Goal: Use online tool/utility: Use online tool/utility

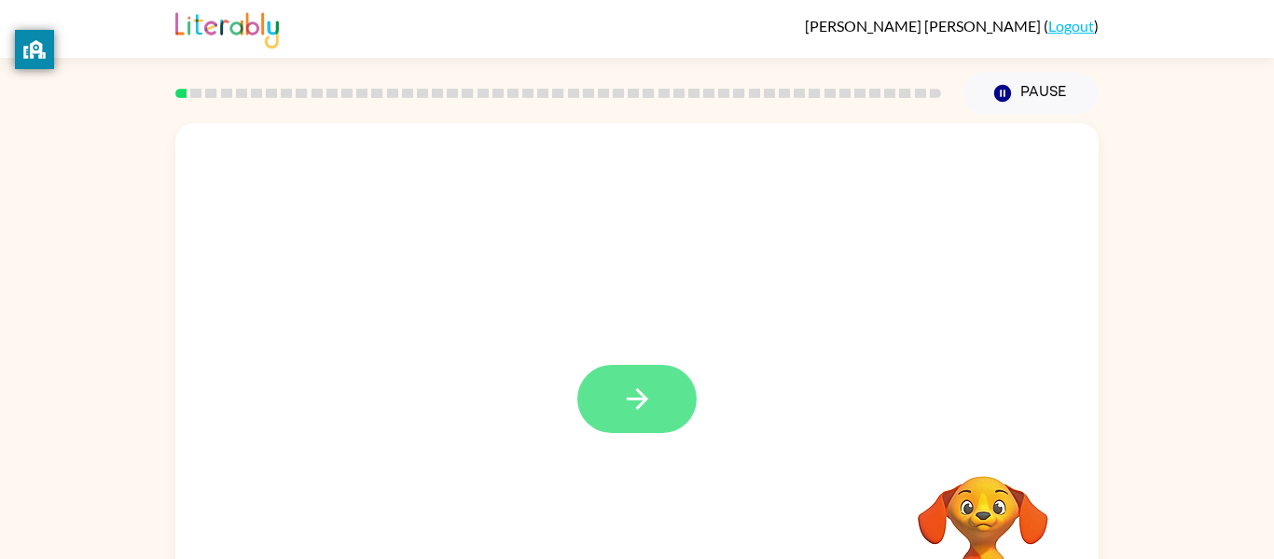
click at [683, 389] on button "button" at bounding box center [636, 399] width 119 height 68
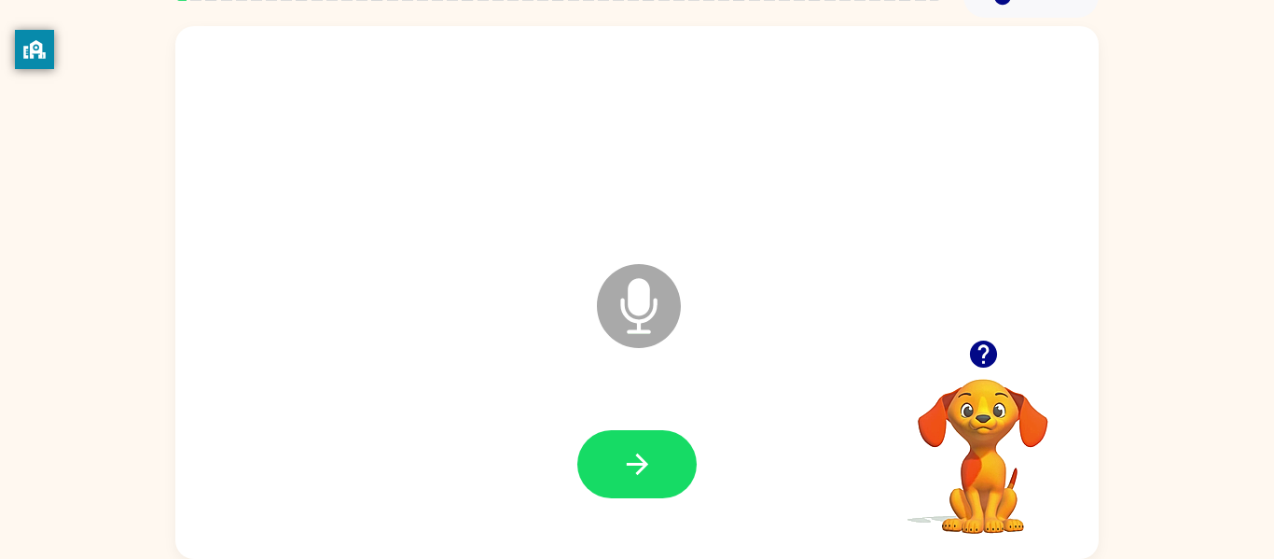
scroll to position [94, 0]
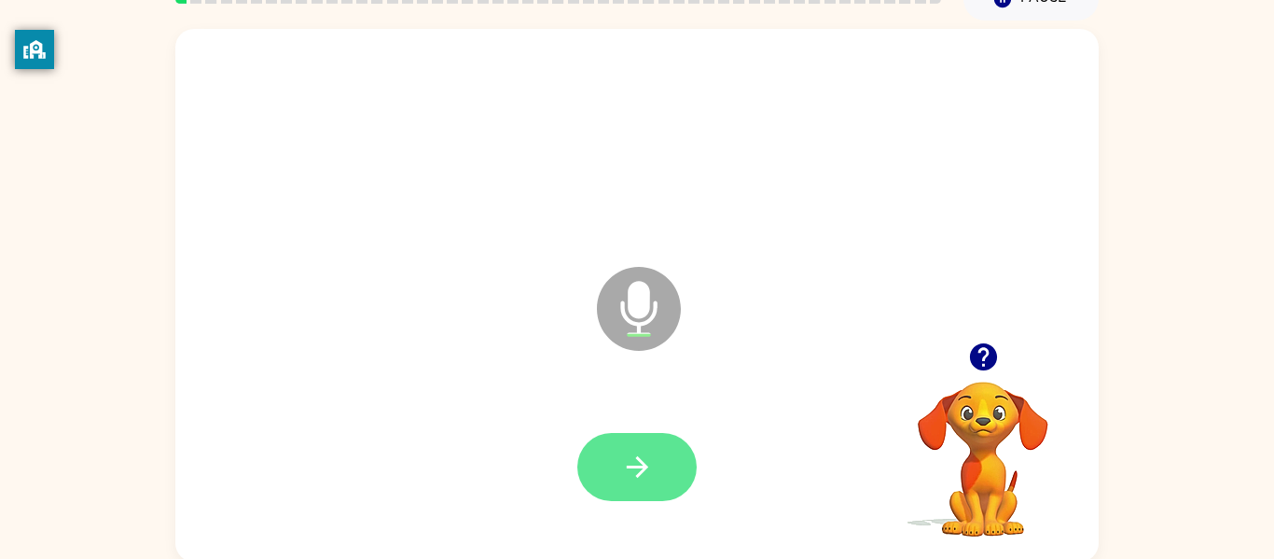
click at [636, 456] on icon "button" at bounding box center [637, 466] width 33 height 33
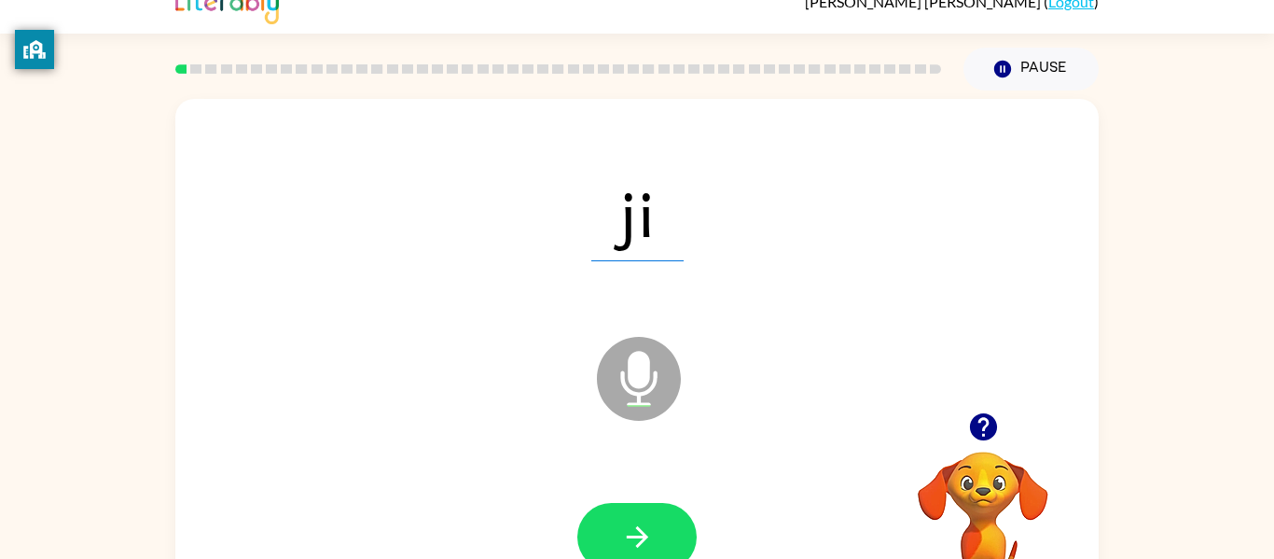
scroll to position [23, 0]
click at [653, 528] on icon "button" at bounding box center [637, 537] width 33 height 33
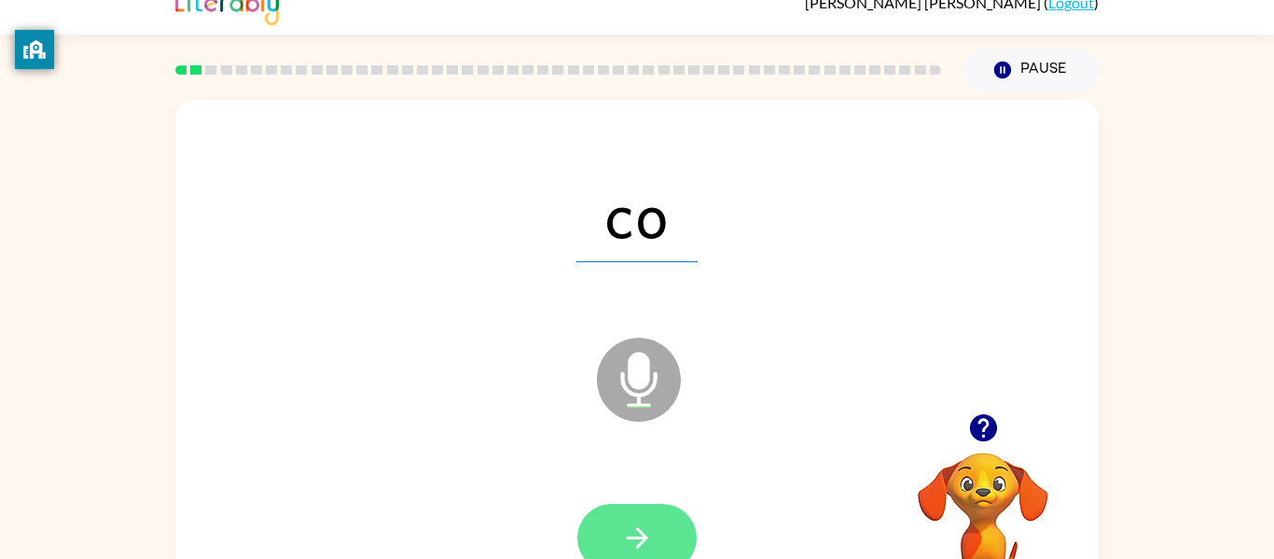
click at [621, 522] on icon "button" at bounding box center [637, 537] width 33 height 33
click at [645, 532] on icon "button" at bounding box center [637, 537] width 33 height 33
click at [628, 524] on icon "button" at bounding box center [637, 537] width 33 height 33
click at [651, 526] on icon "button" at bounding box center [637, 537] width 33 height 33
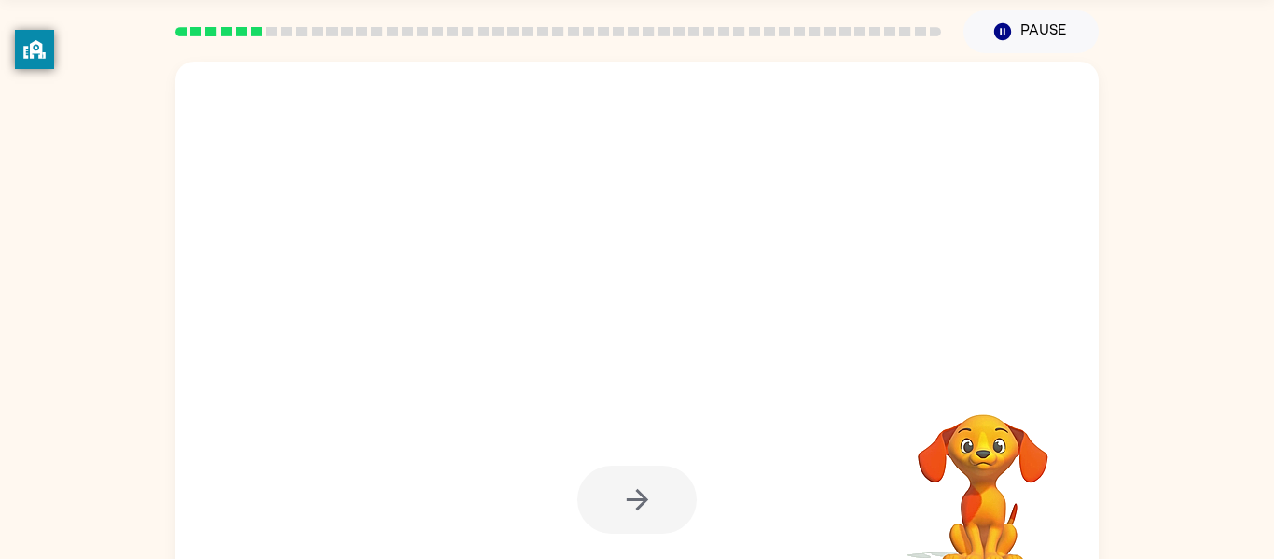
scroll to position [66, 0]
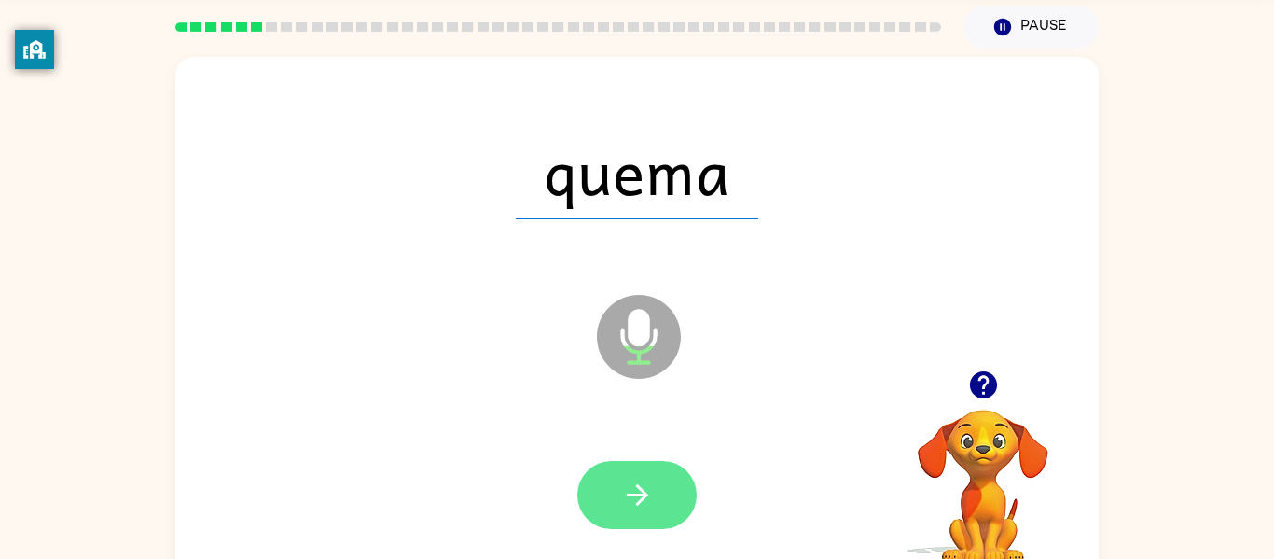
click at [638, 491] on icon "button" at bounding box center [637, 494] width 33 height 33
click at [630, 501] on icon "button" at bounding box center [637, 494] width 33 height 33
click at [643, 487] on icon "button" at bounding box center [637, 494] width 33 height 33
click at [640, 502] on icon "button" at bounding box center [636, 494] width 21 height 21
click at [661, 493] on button "button" at bounding box center [636, 495] width 119 height 68
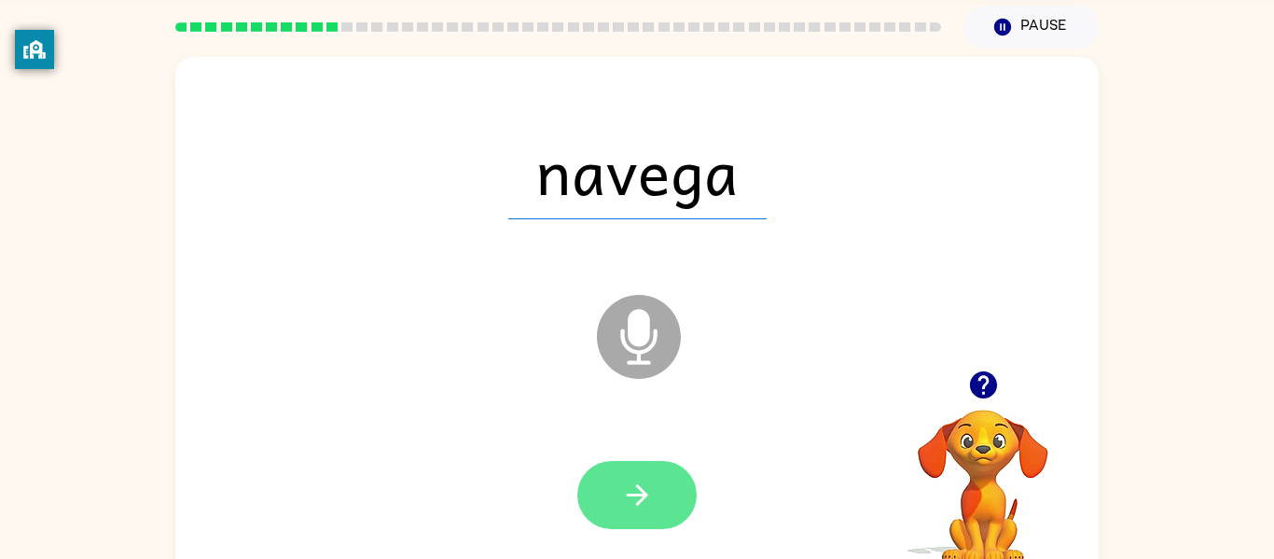
click at [642, 491] on icon "button" at bounding box center [636, 494] width 21 height 21
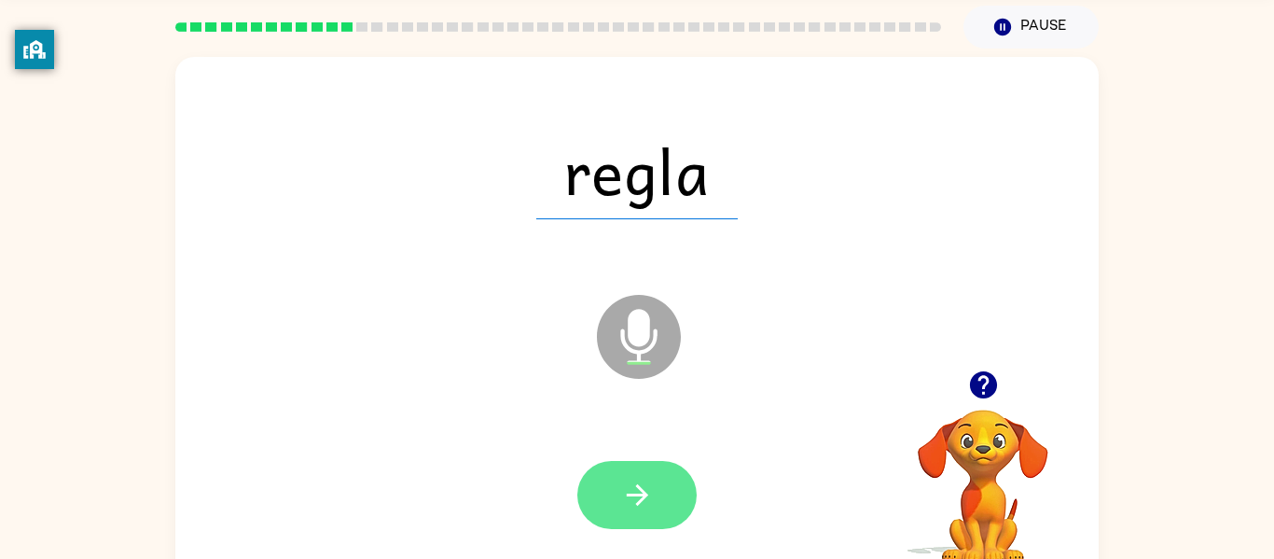
click at [634, 487] on icon "button" at bounding box center [637, 494] width 33 height 33
click at [639, 491] on icon "button" at bounding box center [637, 494] width 33 height 33
click at [622, 491] on icon "button" at bounding box center [637, 494] width 33 height 33
click at [621, 474] on button "button" at bounding box center [636, 495] width 119 height 68
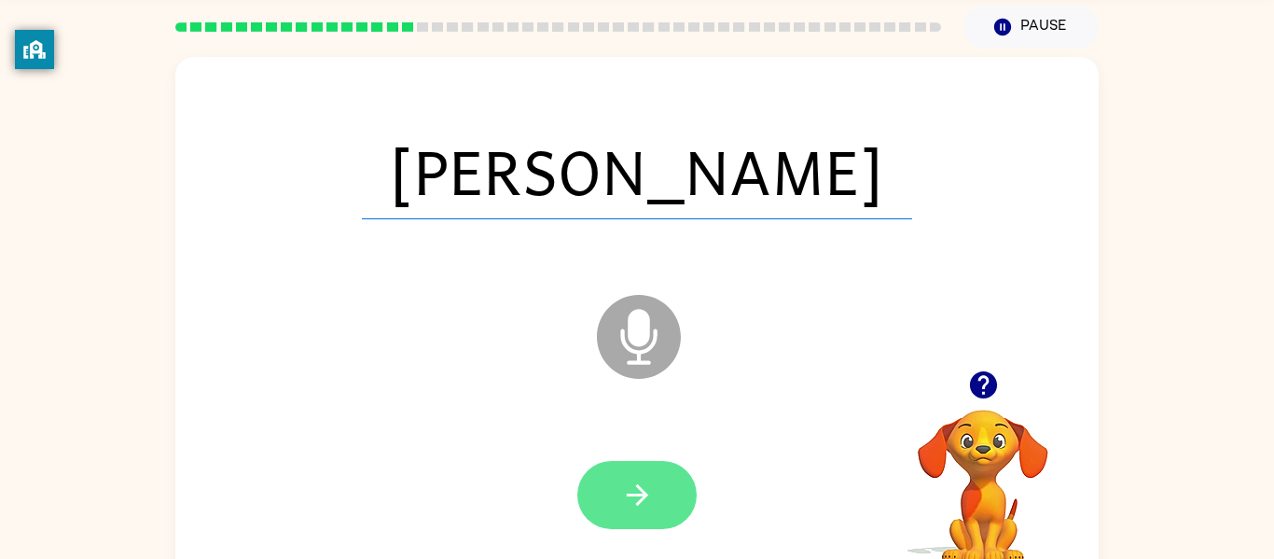
click at [631, 505] on icon "button" at bounding box center [637, 494] width 33 height 33
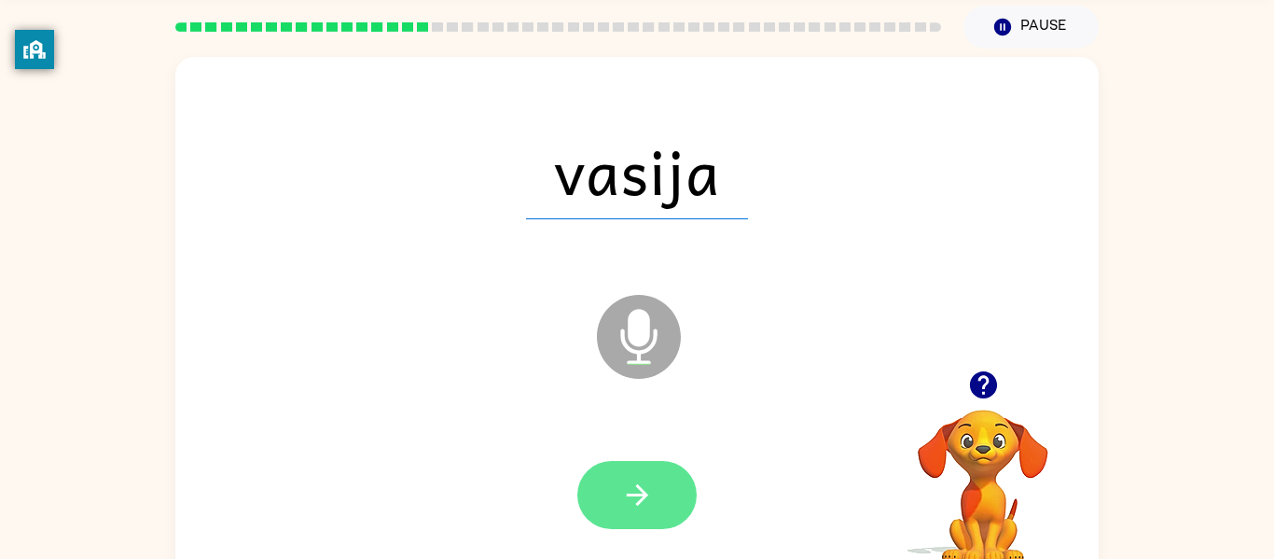
click at [634, 492] on icon "button" at bounding box center [637, 494] width 33 height 33
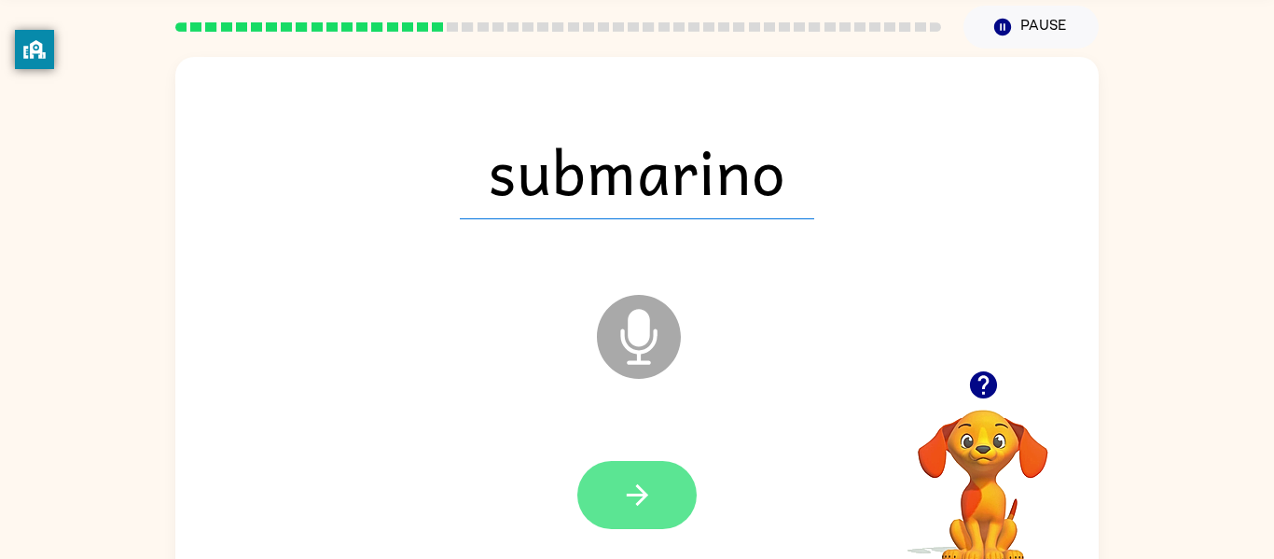
click at [657, 467] on button "button" at bounding box center [636, 495] width 119 height 68
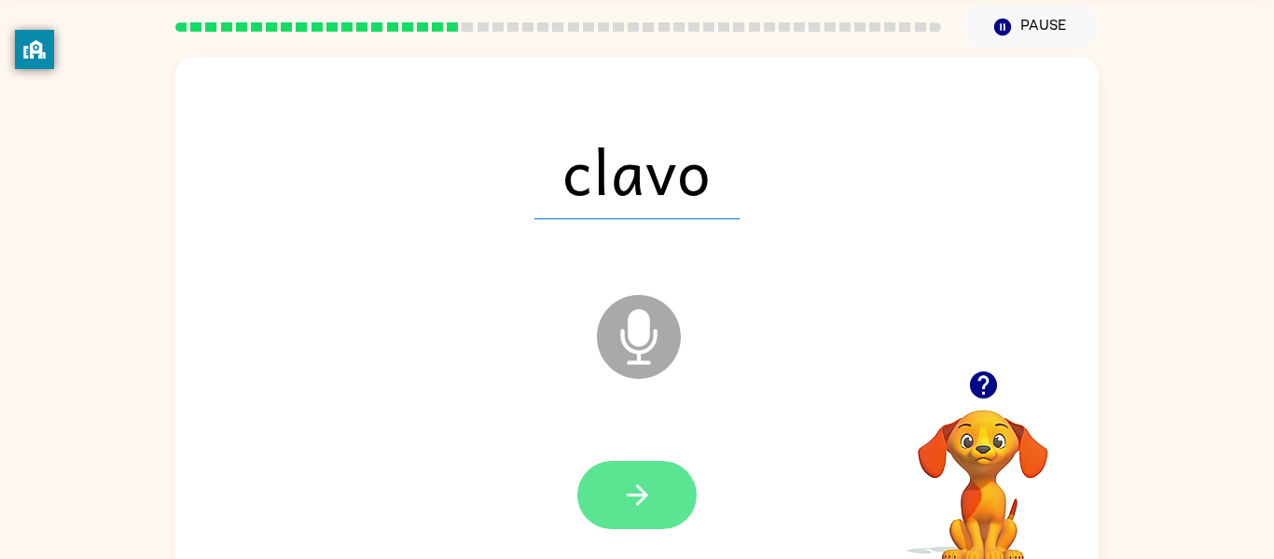
click at [634, 489] on icon "button" at bounding box center [637, 494] width 33 height 33
click at [647, 491] on icon "button" at bounding box center [637, 494] width 33 height 33
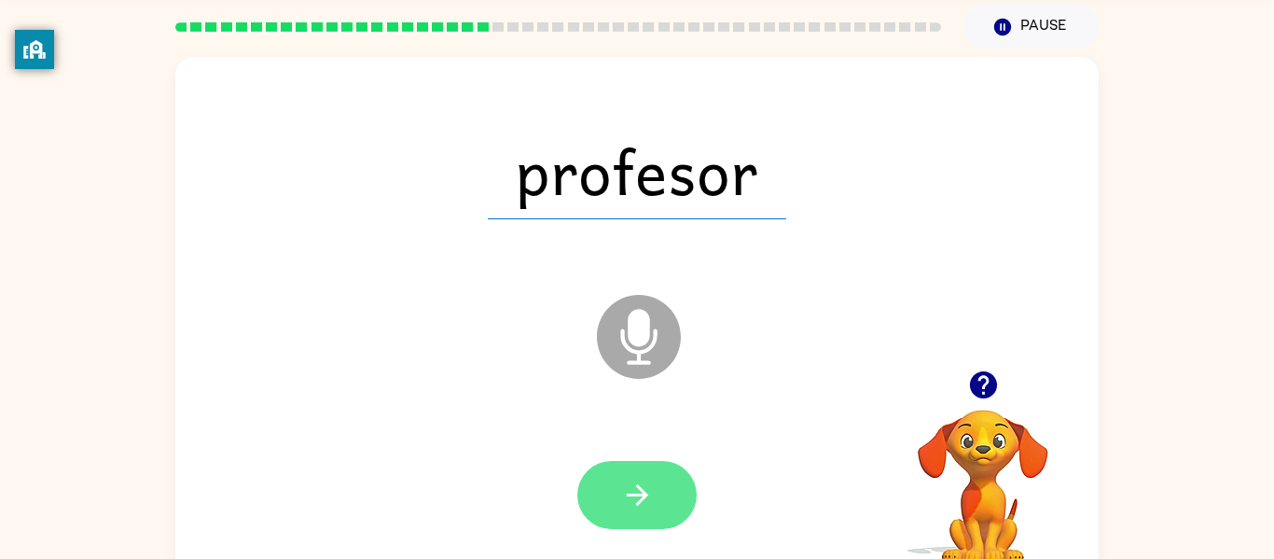
click at [637, 476] on button "button" at bounding box center [636, 495] width 119 height 68
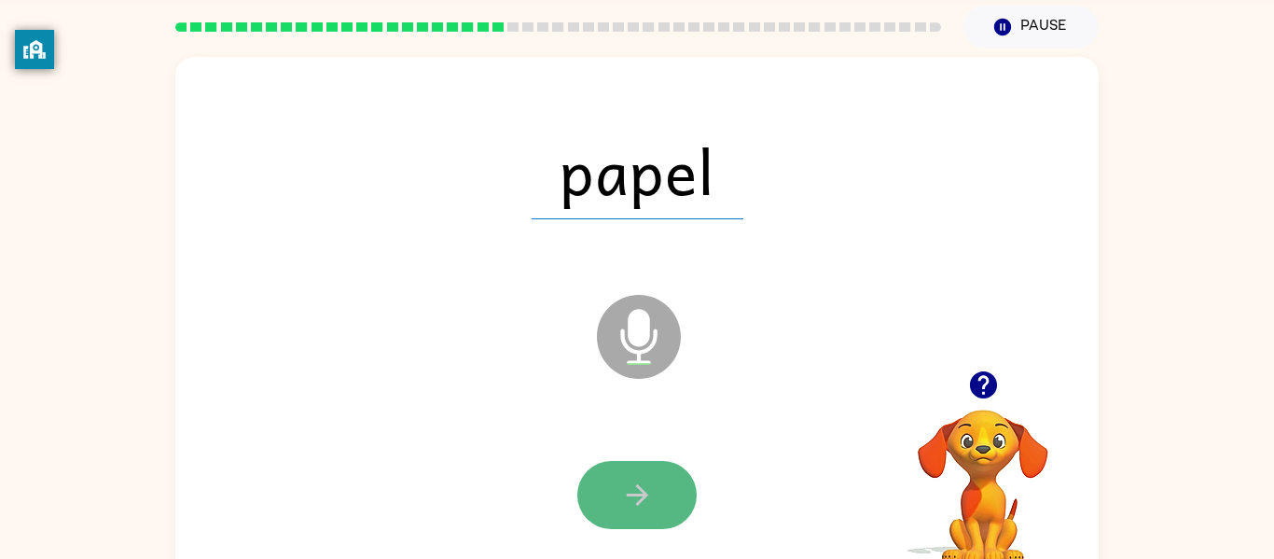
click at [641, 490] on icon "button" at bounding box center [636, 494] width 21 height 21
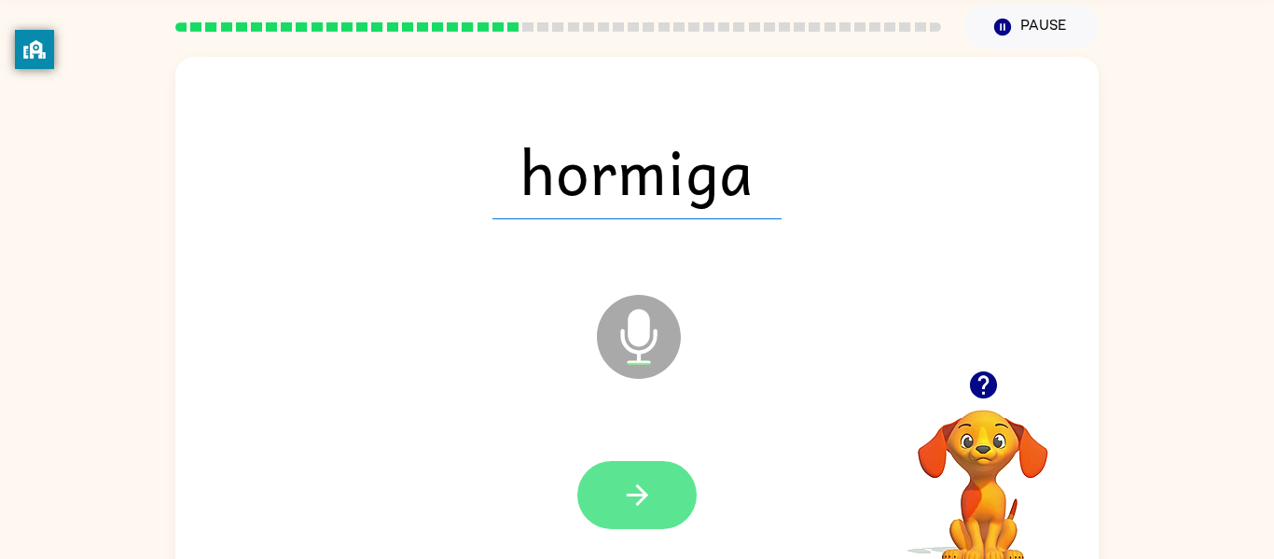
click at [649, 491] on icon "button" at bounding box center [637, 494] width 33 height 33
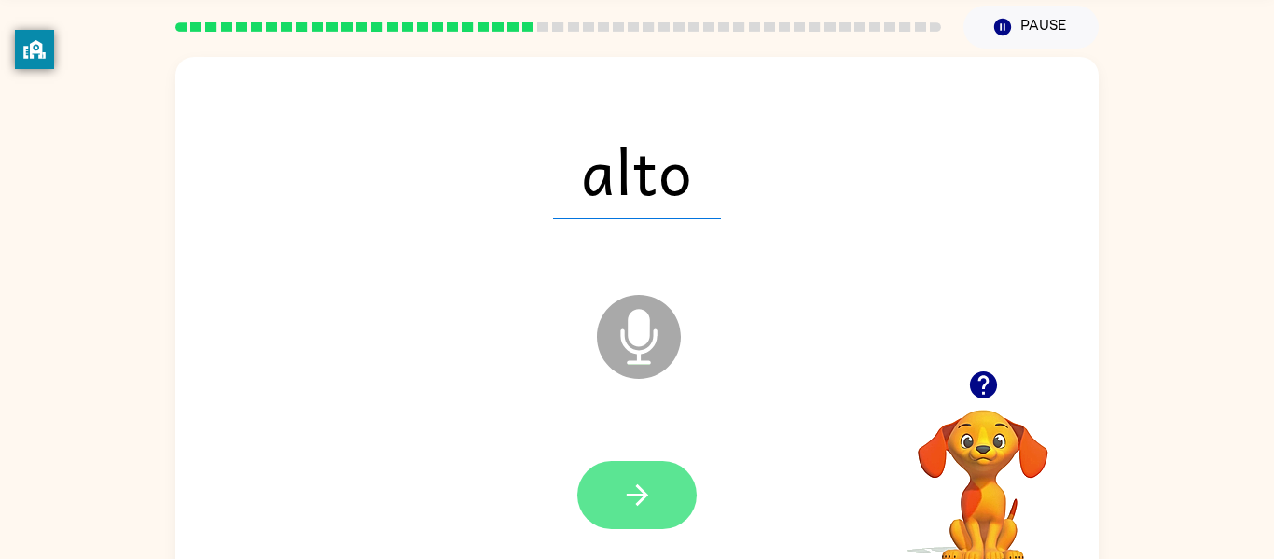
click at [657, 490] on button "button" at bounding box center [636, 495] width 119 height 68
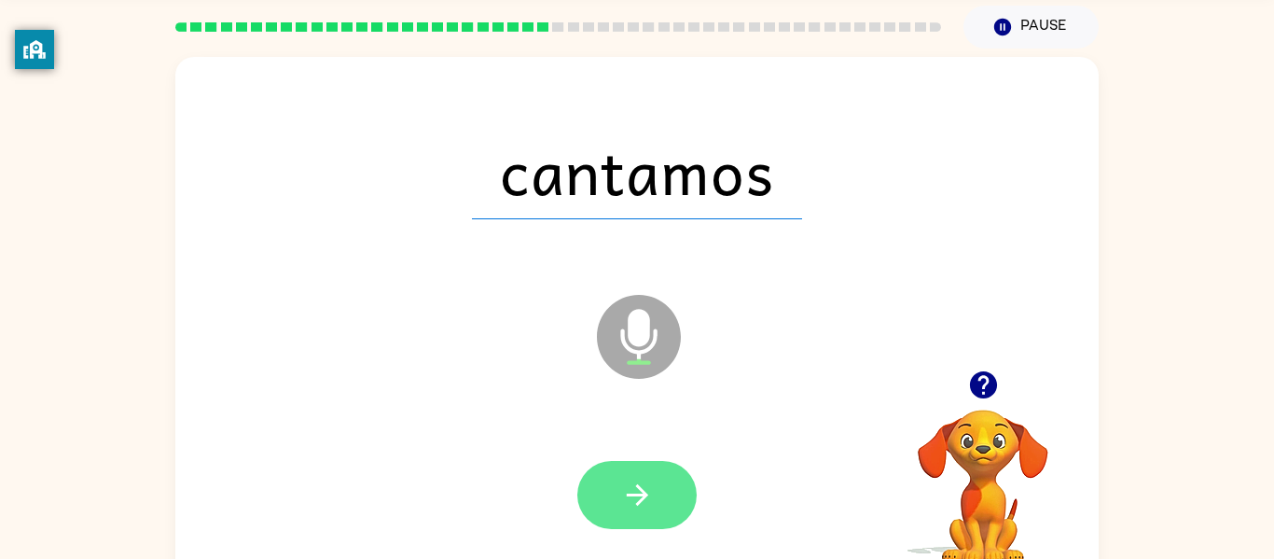
click at [637, 496] on icon "button" at bounding box center [637, 494] width 33 height 33
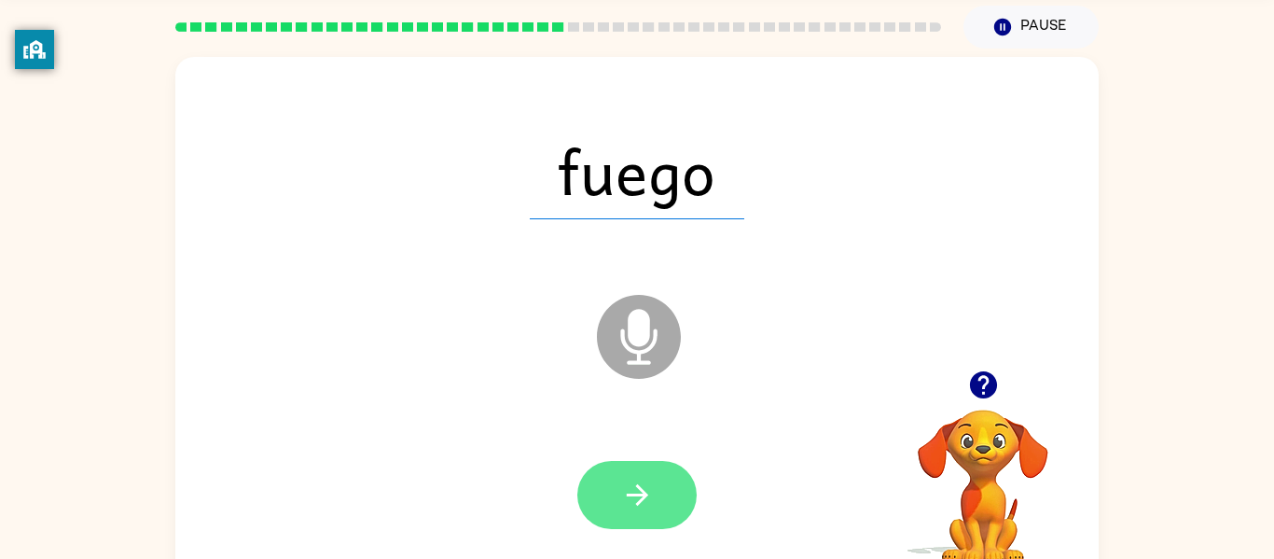
click at [635, 470] on button "button" at bounding box center [636, 495] width 119 height 68
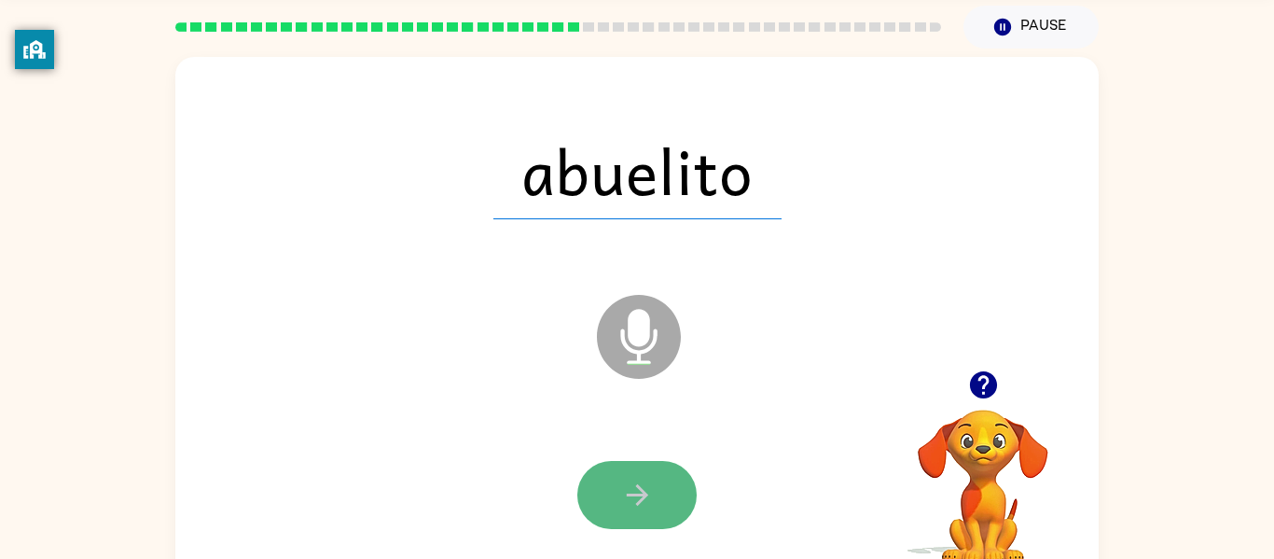
click at [643, 484] on icon "button" at bounding box center [637, 494] width 33 height 33
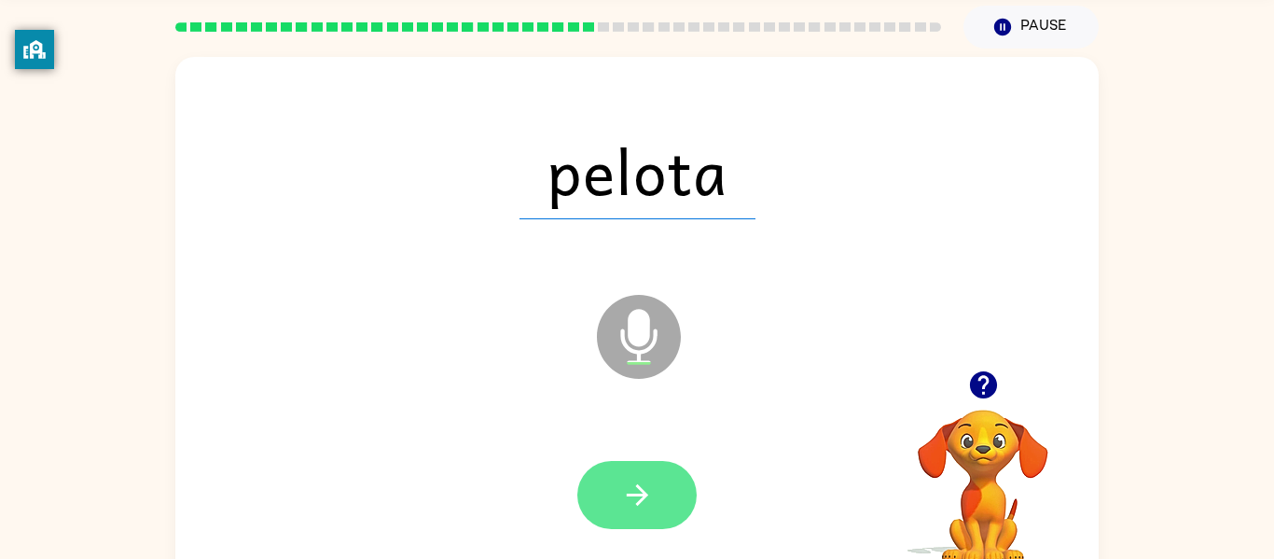
click at [644, 489] on icon "button" at bounding box center [637, 494] width 33 height 33
click at [654, 504] on button "button" at bounding box center [636, 495] width 119 height 68
click at [677, 494] on button "button" at bounding box center [636, 495] width 119 height 68
click at [635, 490] on icon "button" at bounding box center [637, 494] width 33 height 33
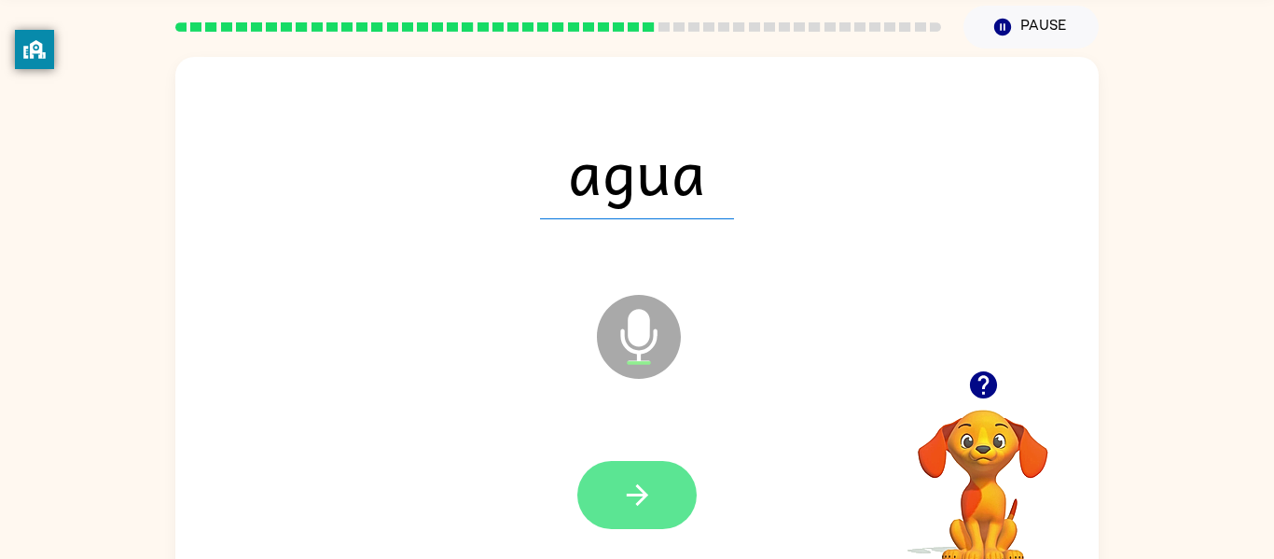
click at [643, 502] on icon "button" at bounding box center [637, 494] width 33 height 33
click at [616, 496] on button "button" at bounding box center [636, 495] width 119 height 68
click at [646, 493] on icon "button" at bounding box center [636, 494] width 21 height 21
click at [650, 507] on icon "button" at bounding box center [637, 494] width 33 height 33
click at [637, 490] on icon "button" at bounding box center [637, 494] width 33 height 33
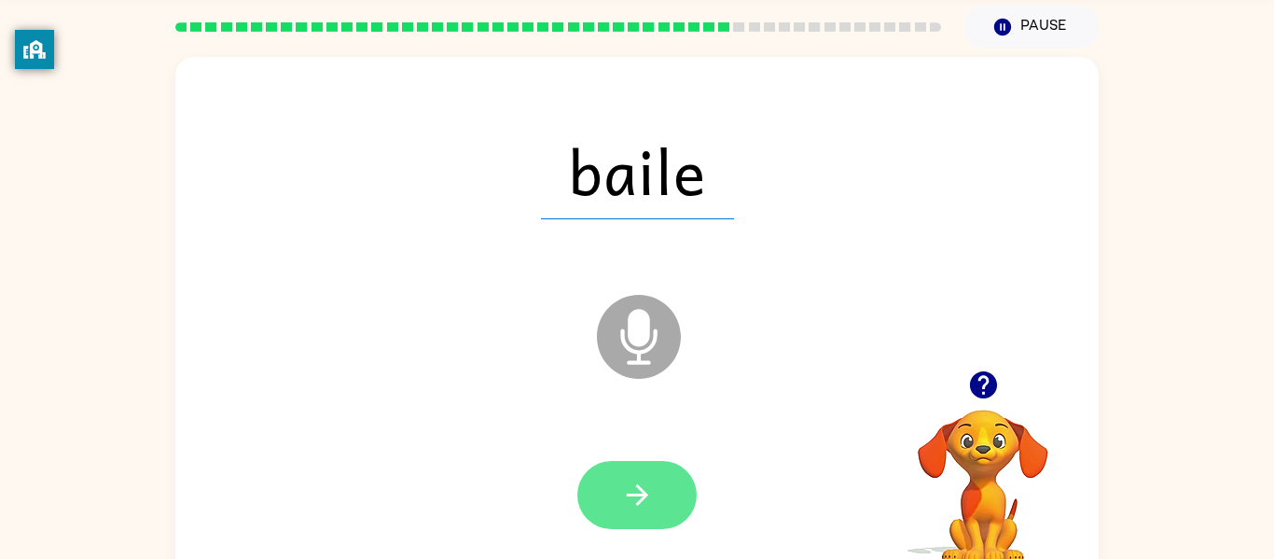
click at [634, 494] on icon "button" at bounding box center [636, 494] width 21 height 21
click at [629, 509] on icon "button" at bounding box center [637, 494] width 33 height 33
click at [633, 501] on icon "button" at bounding box center [637, 494] width 33 height 33
click at [631, 489] on icon "button" at bounding box center [637, 494] width 33 height 33
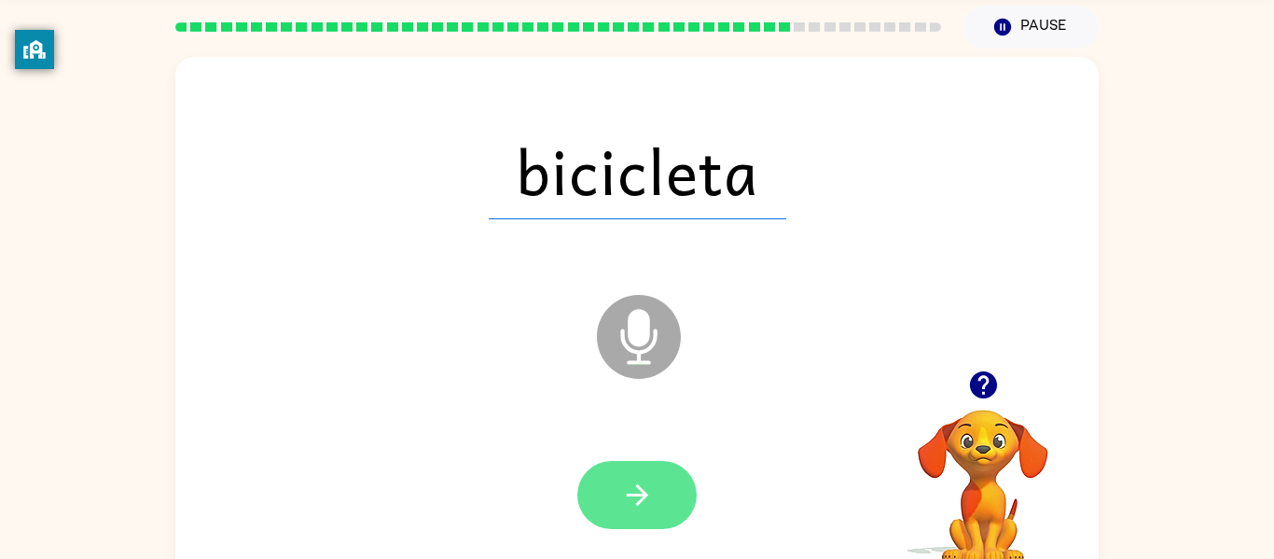
click at [629, 497] on icon "button" at bounding box center [637, 494] width 33 height 33
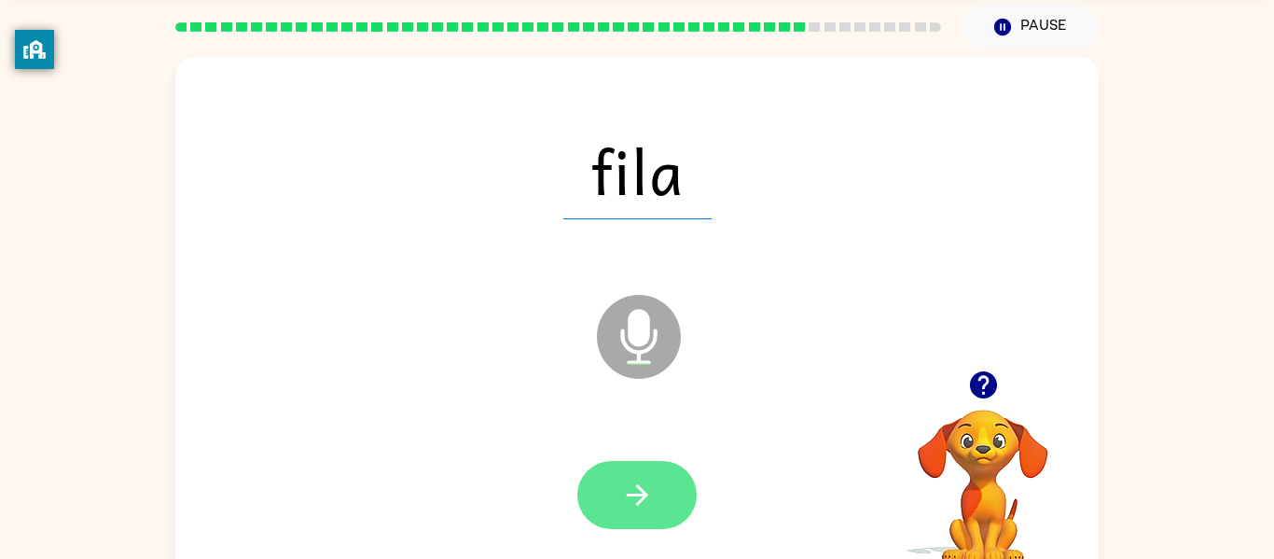
click at [586, 478] on button "button" at bounding box center [636, 495] width 119 height 68
click at [637, 488] on icon "button" at bounding box center [637, 494] width 33 height 33
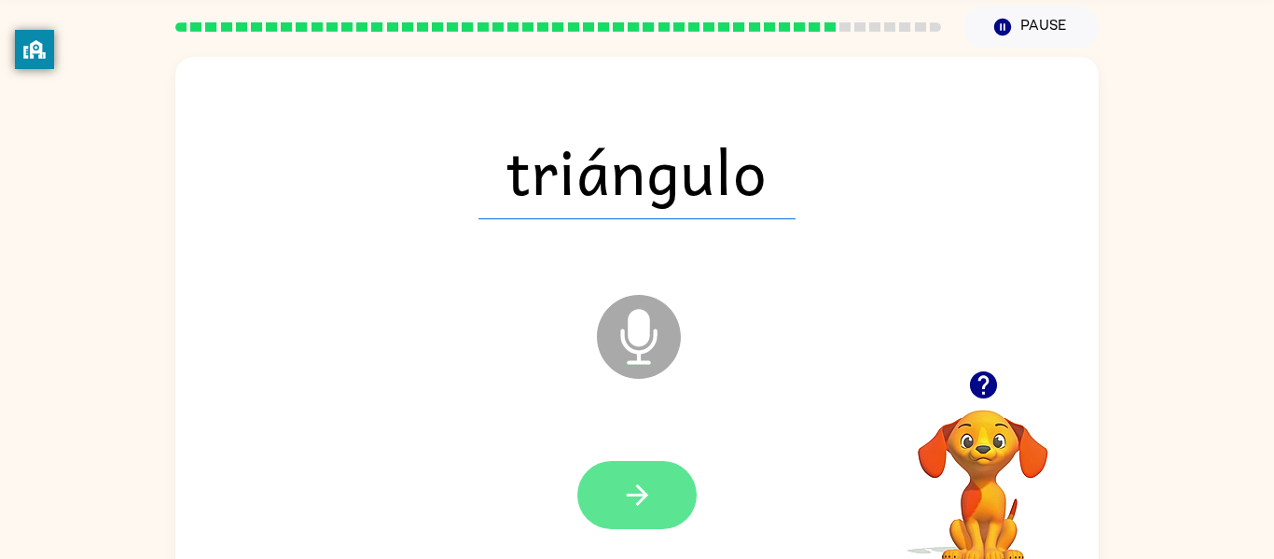
click at [653, 484] on icon "button" at bounding box center [637, 494] width 33 height 33
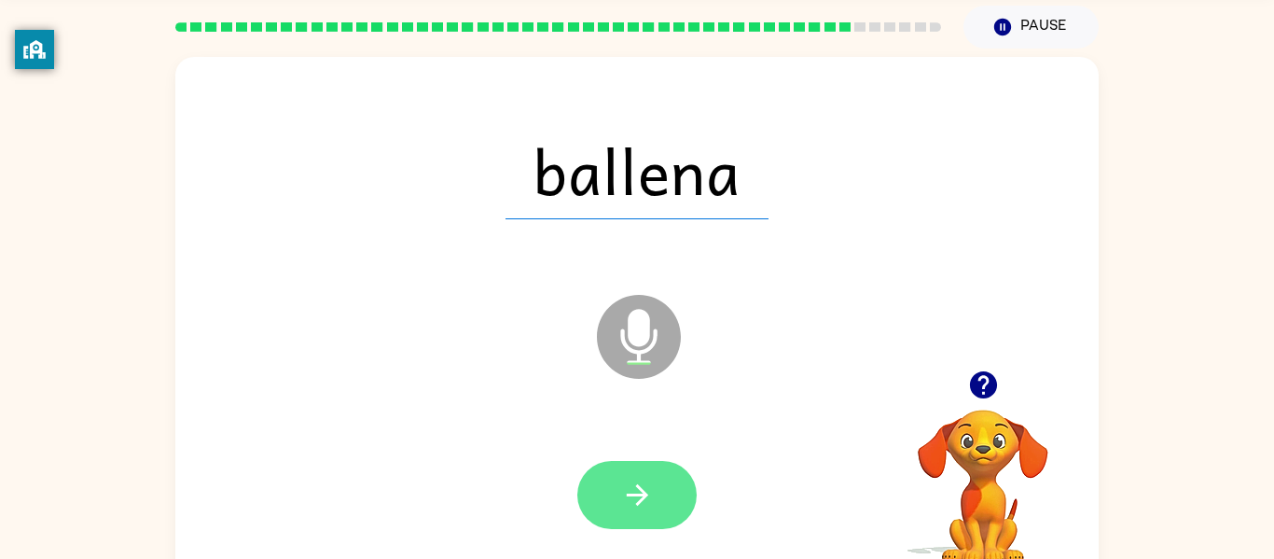
click at [656, 490] on button "button" at bounding box center [636, 495] width 119 height 68
click at [665, 489] on button "button" at bounding box center [636, 495] width 119 height 68
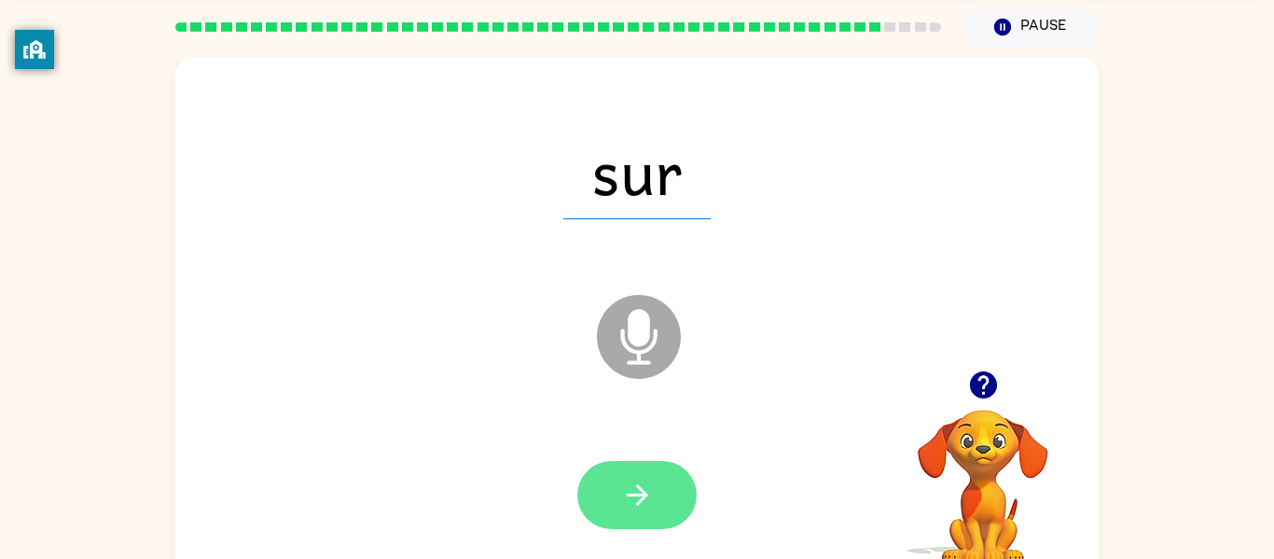
click at [658, 496] on button "button" at bounding box center [636, 495] width 119 height 68
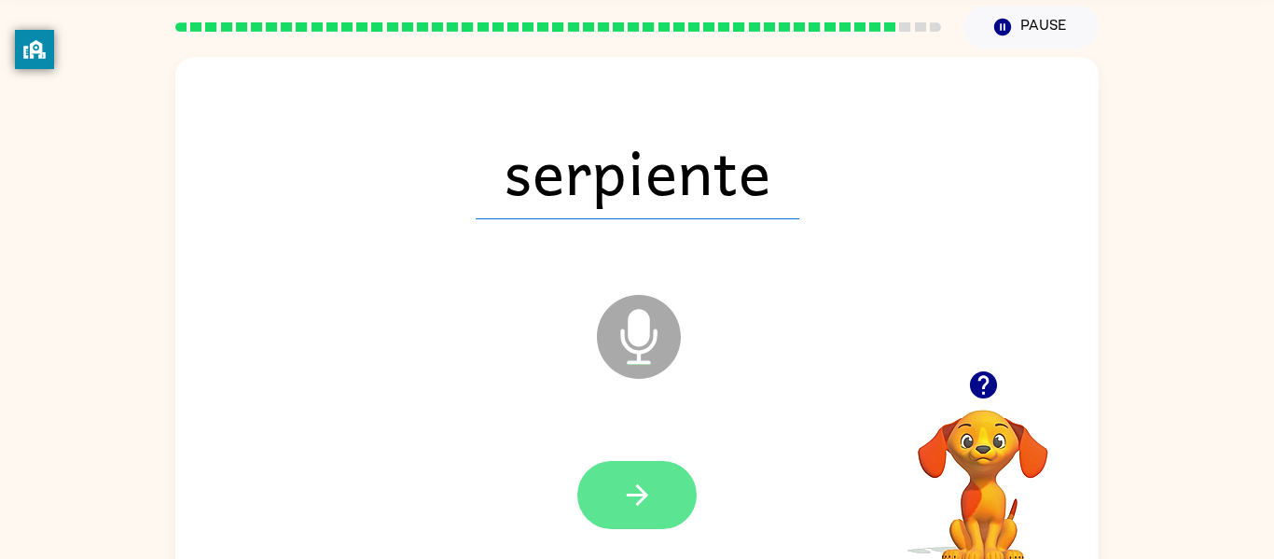
click at [637, 491] on icon "button" at bounding box center [637, 494] width 33 height 33
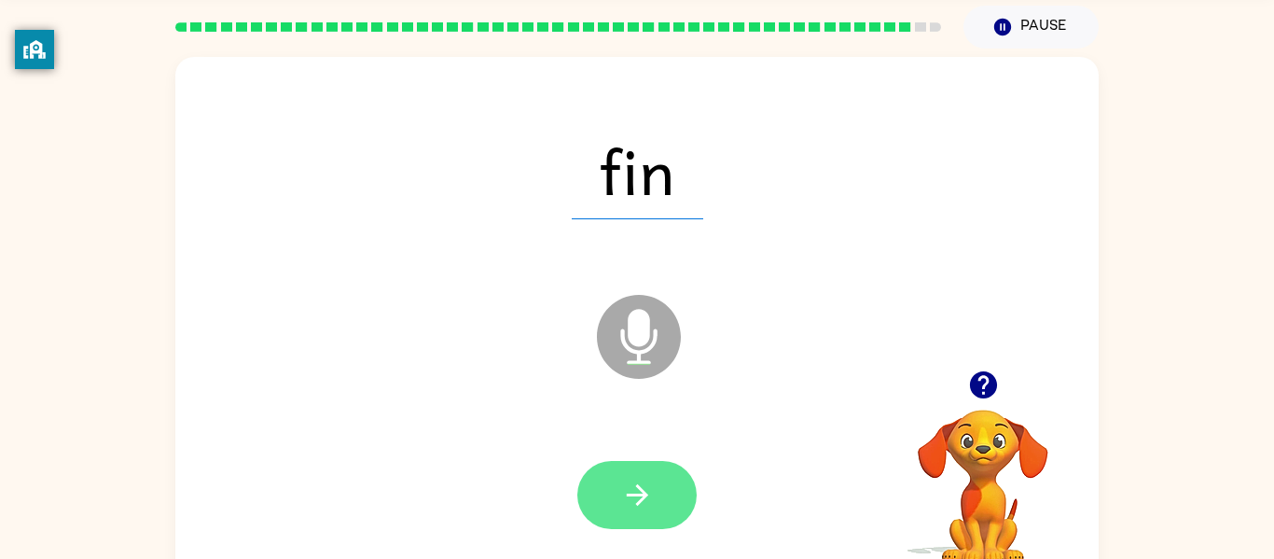
click at [674, 493] on button "button" at bounding box center [636, 495] width 119 height 68
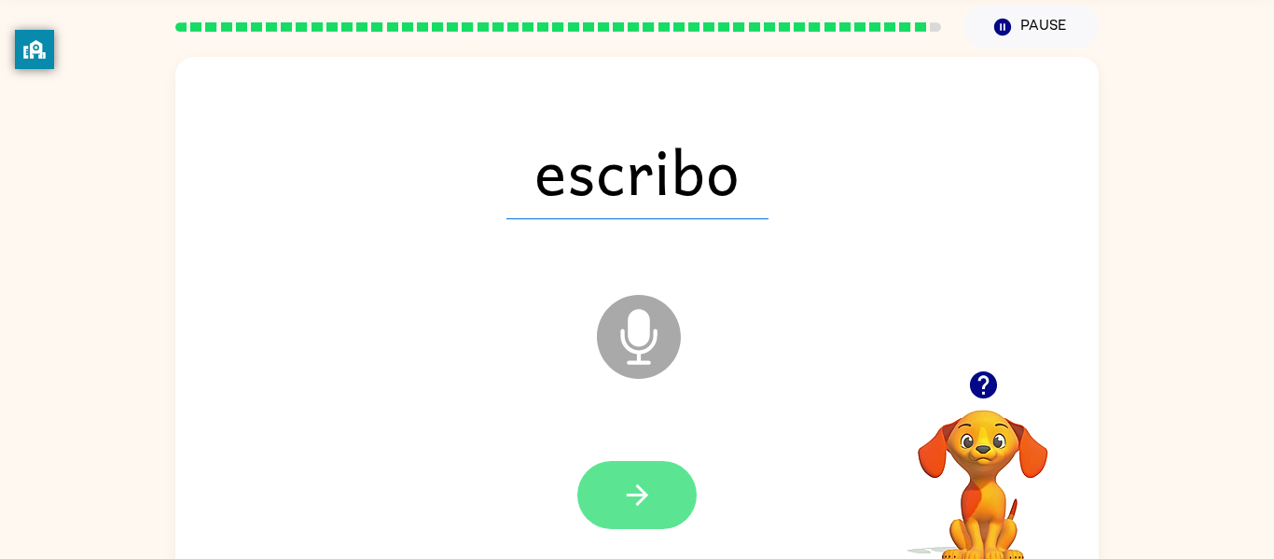
click at [660, 498] on button "button" at bounding box center [636, 495] width 119 height 68
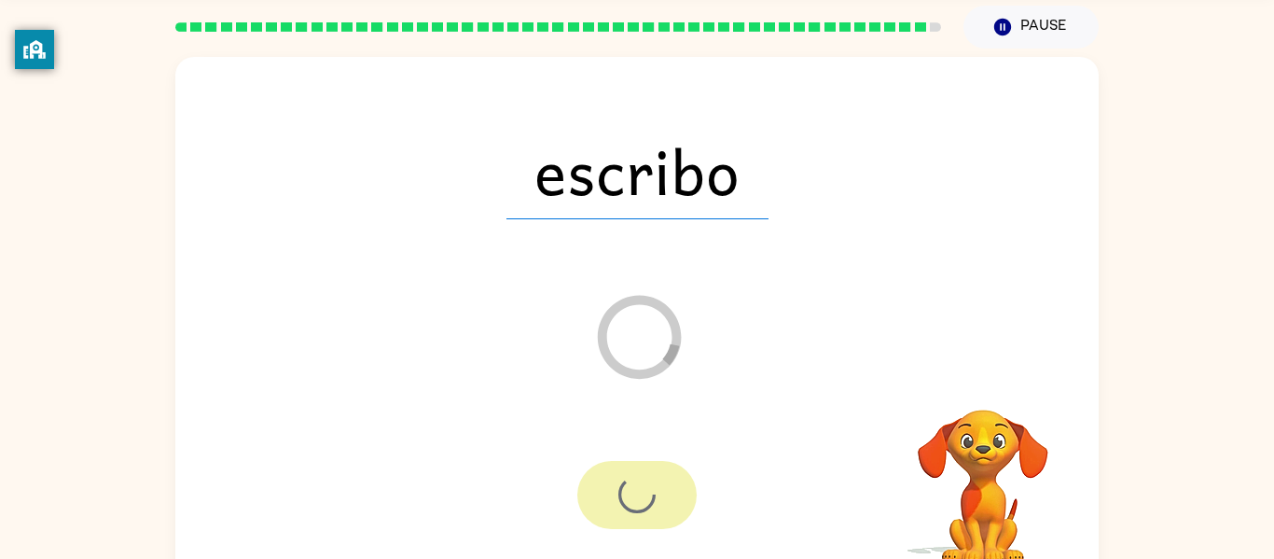
scroll to position [49, 0]
